Goal: Task Accomplishment & Management: Manage account settings

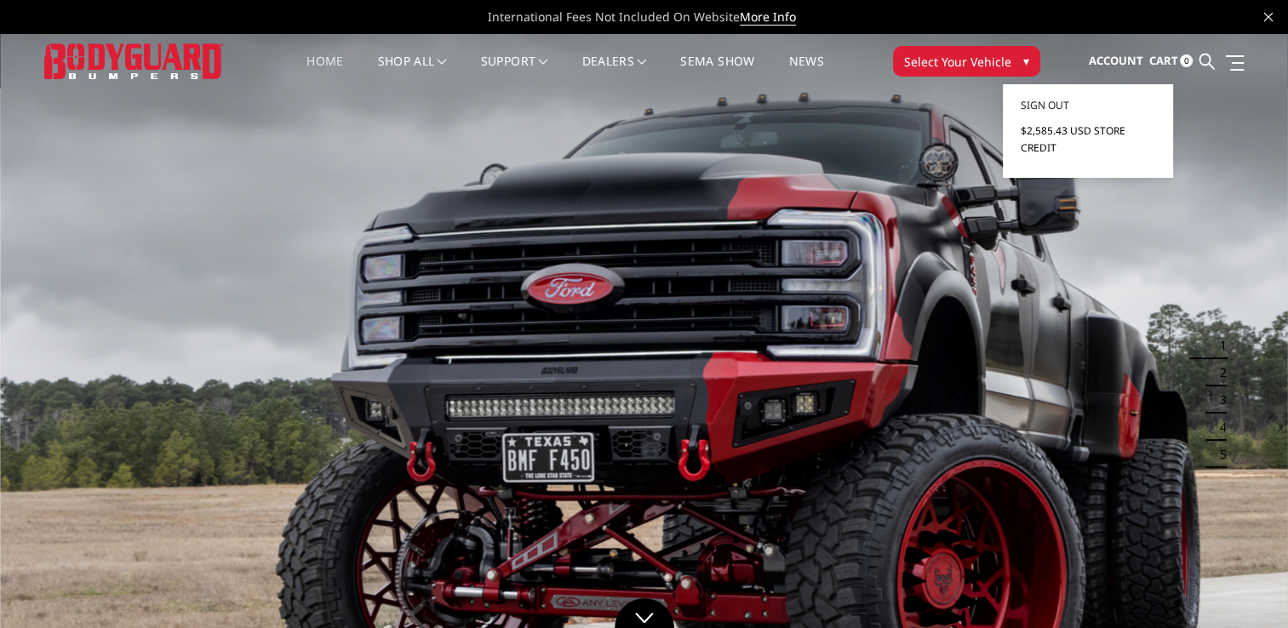
click at [1048, 135] on span "$2,585.43 USD Store Credit" at bounding box center [1072, 139] width 105 height 32
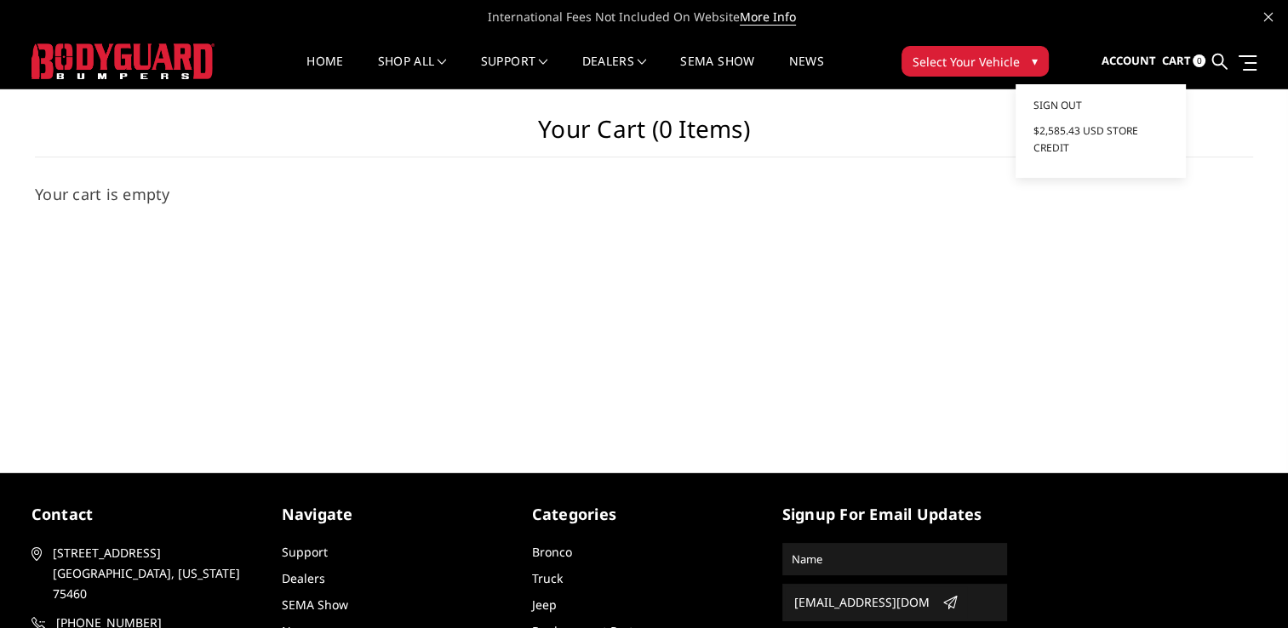
click at [1117, 68] on span "Account" at bounding box center [1128, 60] width 54 height 15
